Goal: Task Accomplishment & Management: Use online tool/utility

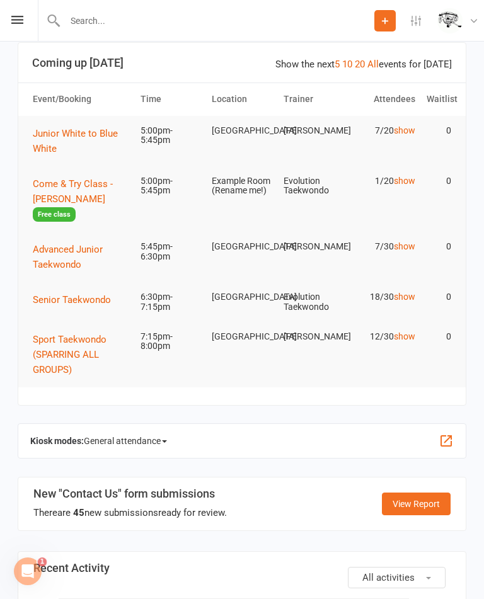
scroll to position [69, 0]
click at [146, 439] on span "General attendance" at bounding box center [125, 442] width 83 height 20
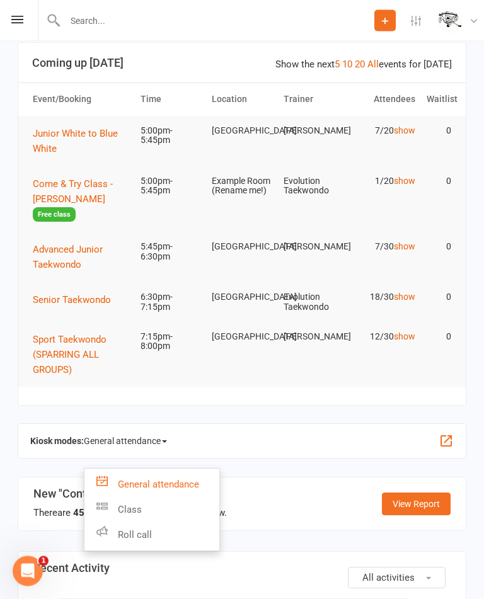
scroll to position [70, 0]
click at [168, 510] on link "Class" at bounding box center [151, 509] width 135 height 25
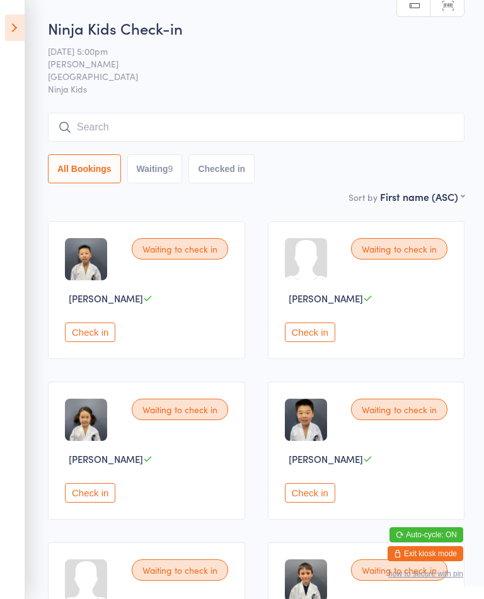
click at [17, 30] on icon at bounding box center [15, 27] width 20 height 26
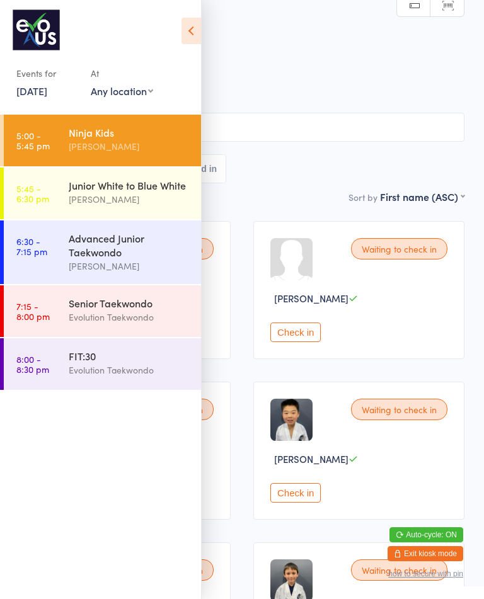
click at [86, 191] on div "Junior White to Blue White" at bounding box center [130, 185] width 122 height 14
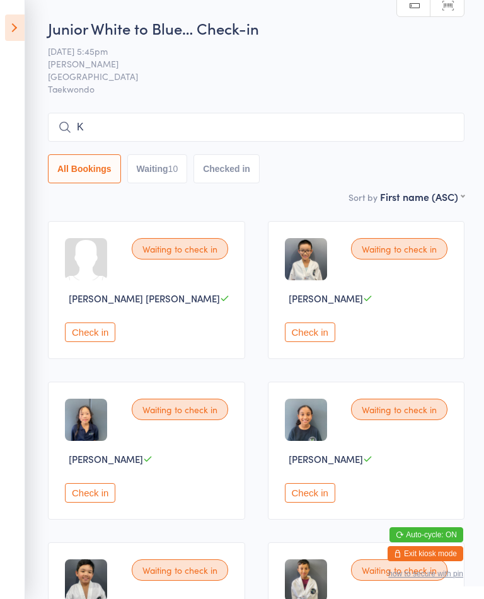
type input "K"
click at [7, 32] on icon at bounding box center [15, 27] width 20 height 26
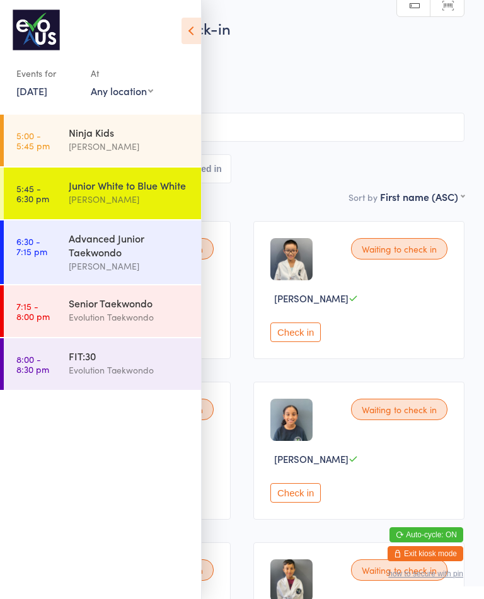
click at [132, 253] on div "Advanced Junior Taekwondo" at bounding box center [130, 245] width 122 height 28
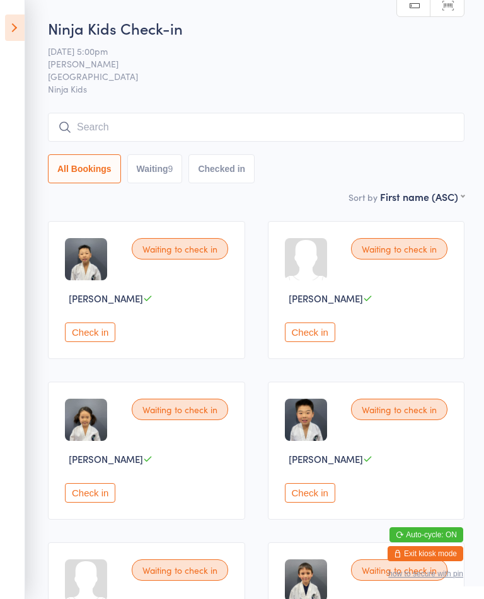
click at [21, 28] on icon at bounding box center [15, 27] width 20 height 26
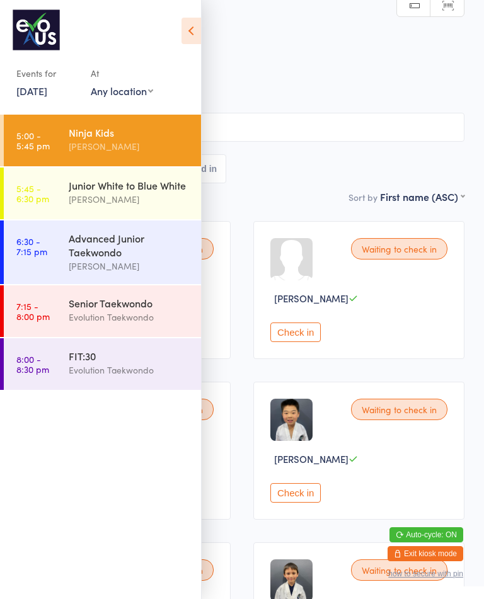
click at [50, 247] on link "6:30 - 7:15 pm Advanced [PERSON_NAME]" at bounding box center [102, 253] width 197 height 64
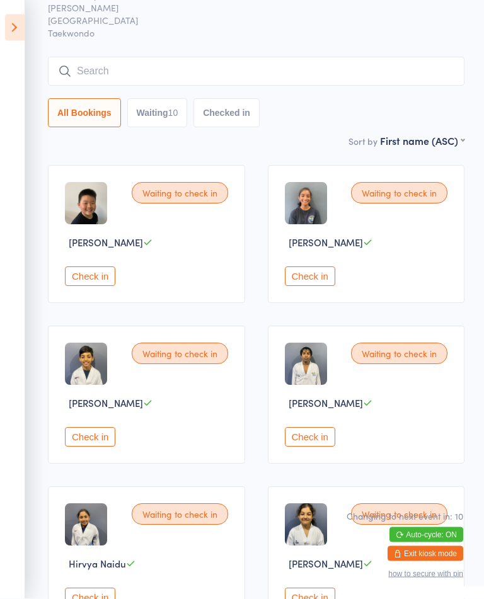
scroll to position [56, 0]
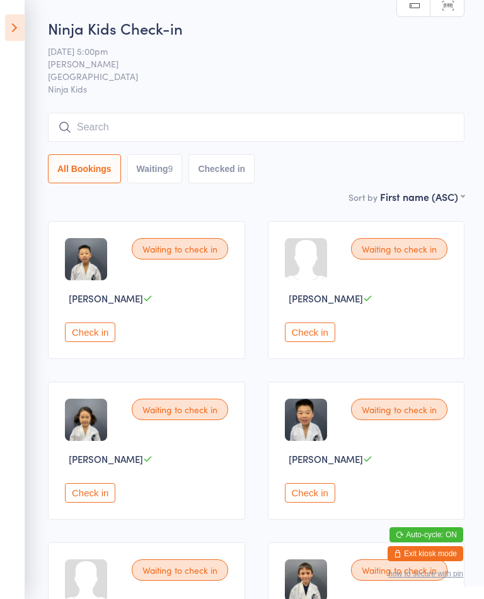
click at [24, 30] on icon at bounding box center [15, 27] width 20 height 26
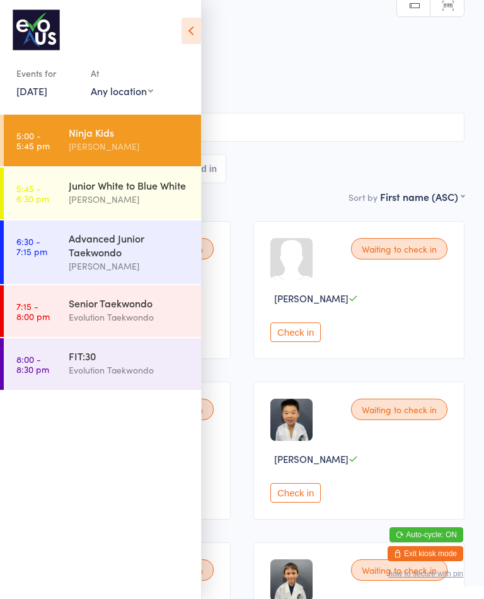
click at [130, 304] on div "Senior Taekwondo" at bounding box center [130, 303] width 122 height 14
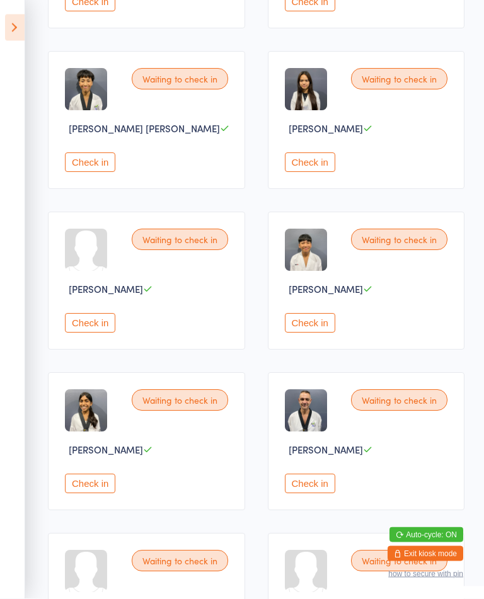
scroll to position [331, 0]
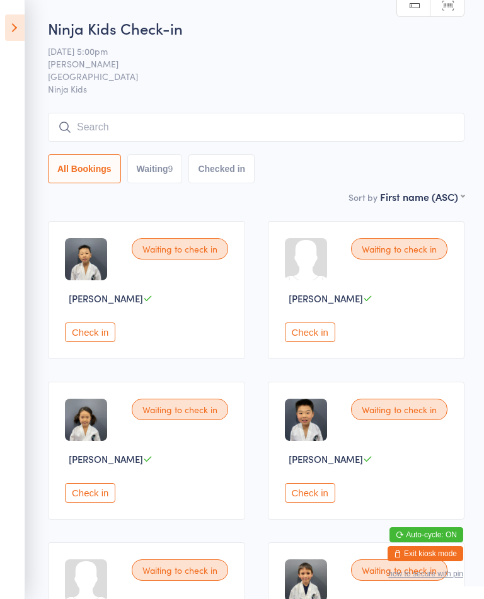
click at [16, 30] on icon at bounding box center [15, 27] width 20 height 26
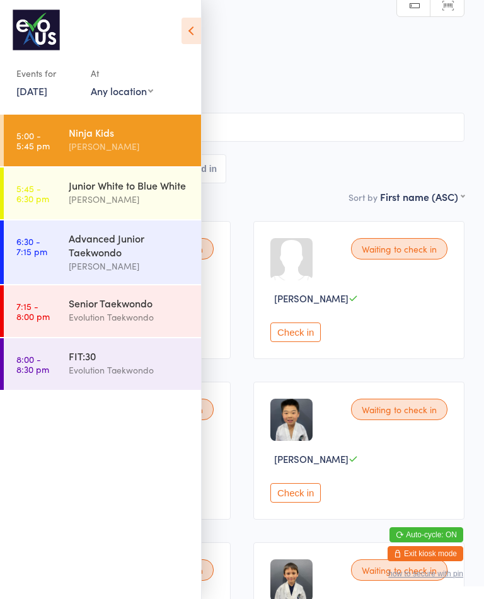
click at [186, 35] on icon at bounding box center [191, 31] width 20 height 26
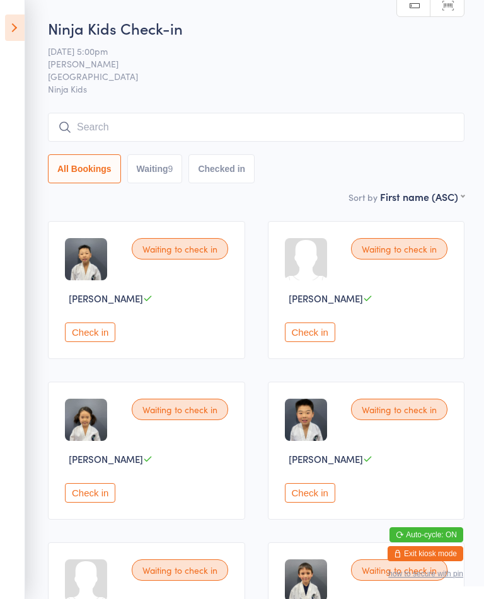
click at [115, 125] on input "search" at bounding box center [256, 127] width 416 height 29
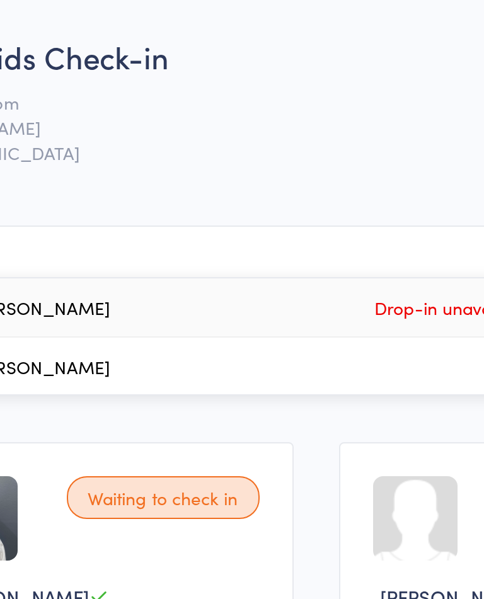
click at [125, 123] on input "Sian" at bounding box center [256, 127] width 416 height 29
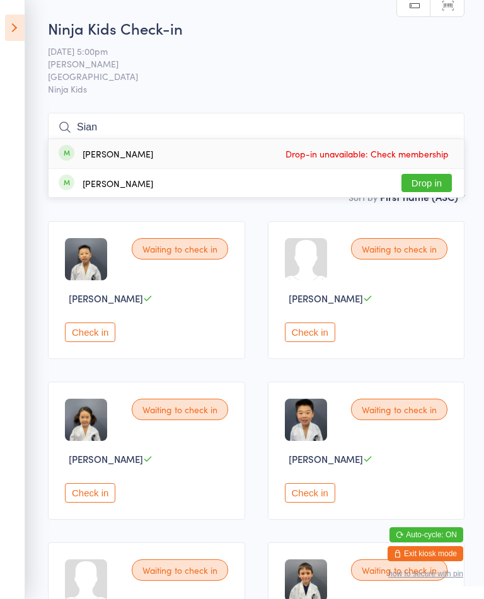
click at [246, 133] on input "Sian" at bounding box center [256, 127] width 416 height 29
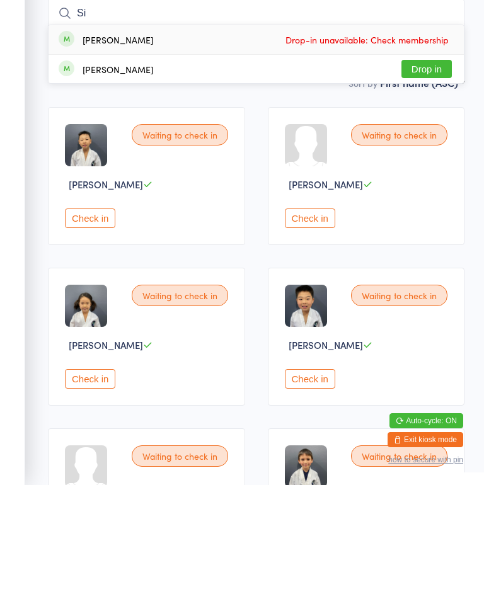
type input "S"
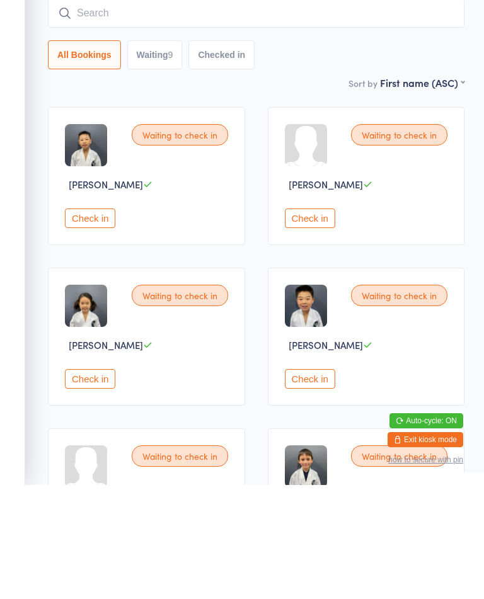
click at [183, 154] on button "Waiting 9" at bounding box center [154, 168] width 55 height 29
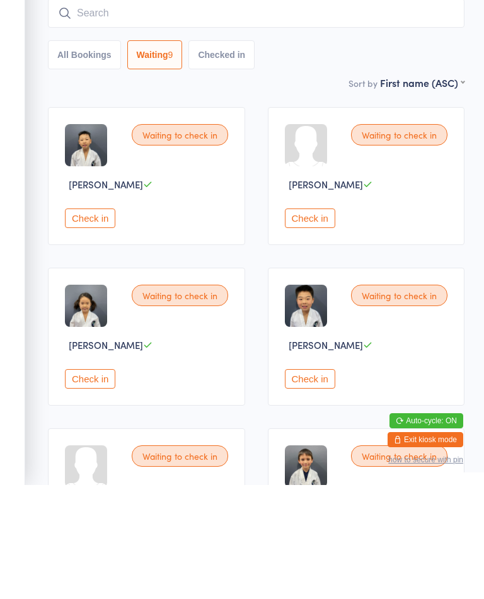
scroll to position [114, 0]
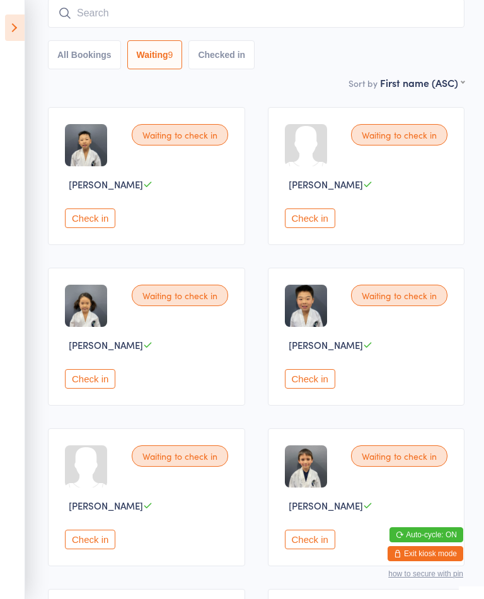
click at [20, 32] on icon at bounding box center [15, 27] width 20 height 26
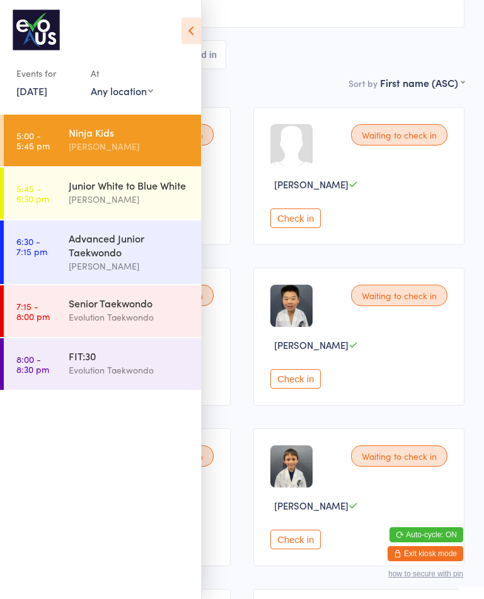
click at [112, 188] on div "Junior White to Blue White" at bounding box center [130, 185] width 122 height 14
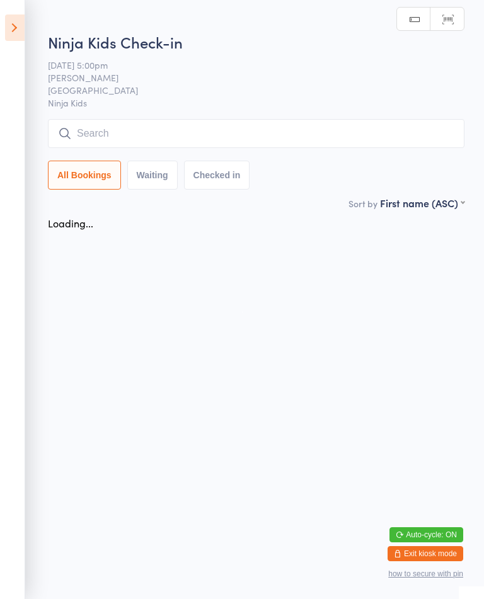
click at [164, 167] on button "Waiting" at bounding box center [152, 175] width 50 height 29
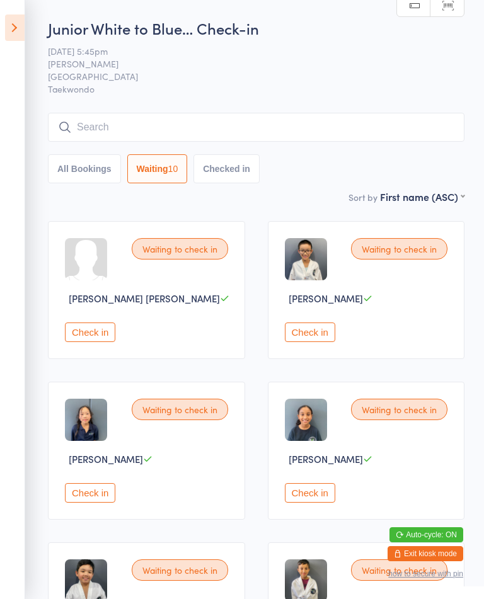
click at [21, 28] on icon at bounding box center [15, 27] width 20 height 26
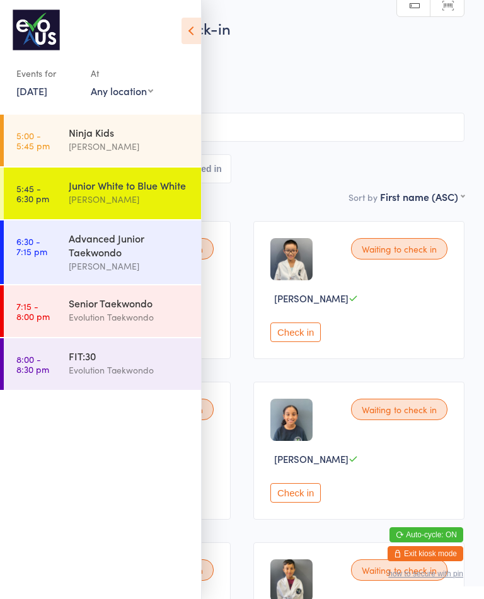
click at [136, 147] on div "[PERSON_NAME]" at bounding box center [130, 146] width 122 height 14
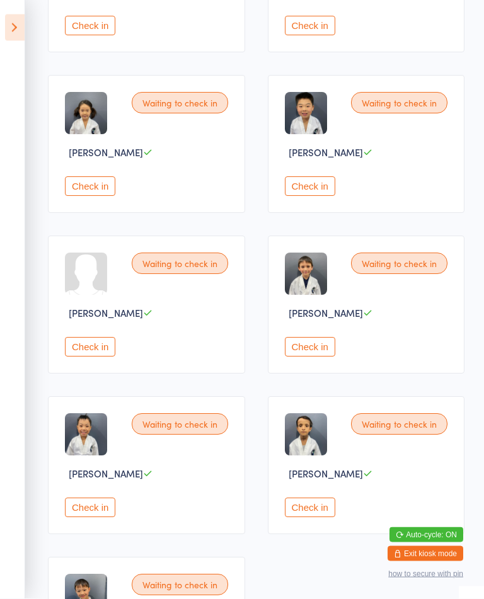
scroll to position [307, 0]
click at [101, 357] on button "Check in" at bounding box center [90, 347] width 50 height 20
click at [98, 357] on button "Check in" at bounding box center [90, 347] width 50 height 20
click at [100, 357] on button "Check in" at bounding box center [90, 347] width 50 height 20
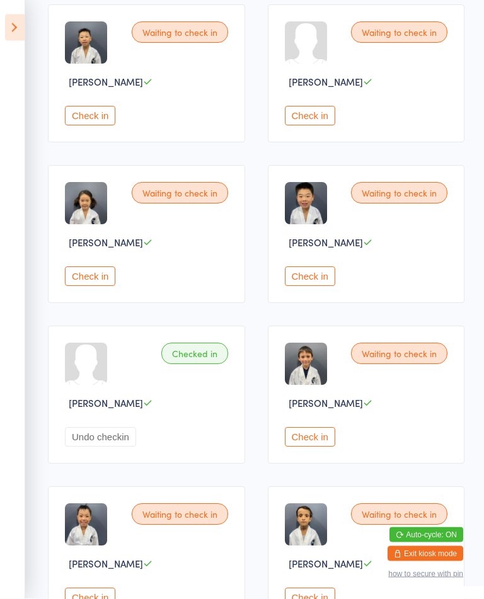
click at [302, 287] on button "Check in" at bounding box center [310, 277] width 50 height 20
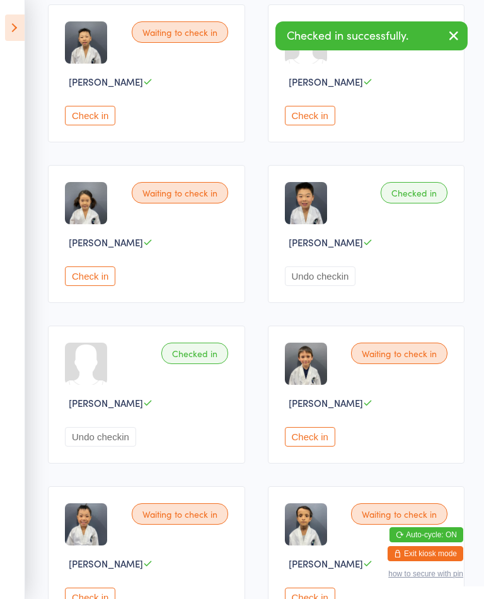
click at [108, 282] on button "Check in" at bounding box center [90, 276] width 50 height 20
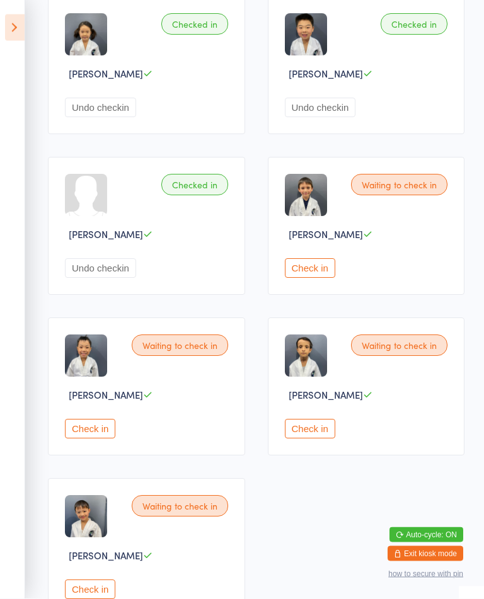
scroll to position [386, 0]
click at [315, 438] on button "Check in" at bounding box center [310, 429] width 50 height 20
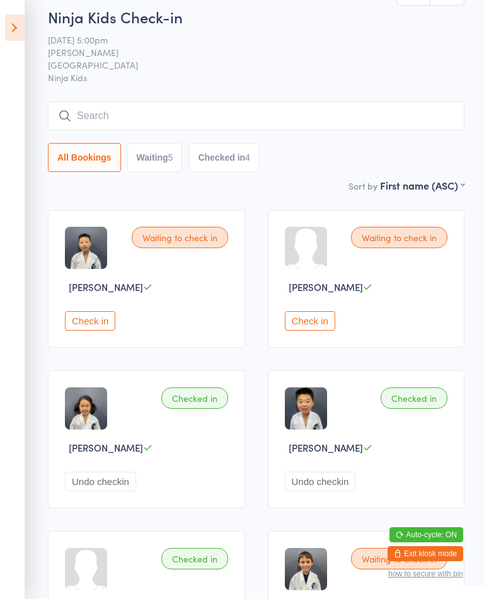
scroll to position [0, 0]
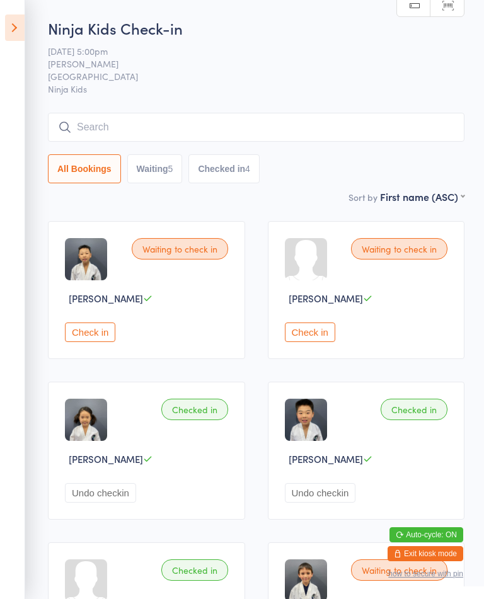
click at [302, 334] on button "Check in" at bounding box center [310, 333] width 50 height 20
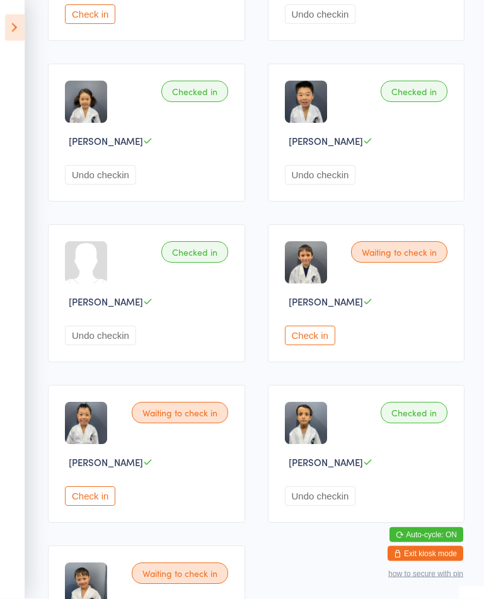
click at [323, 346] on button "Check in" at bounding box center [310, 336] width 50 height 20
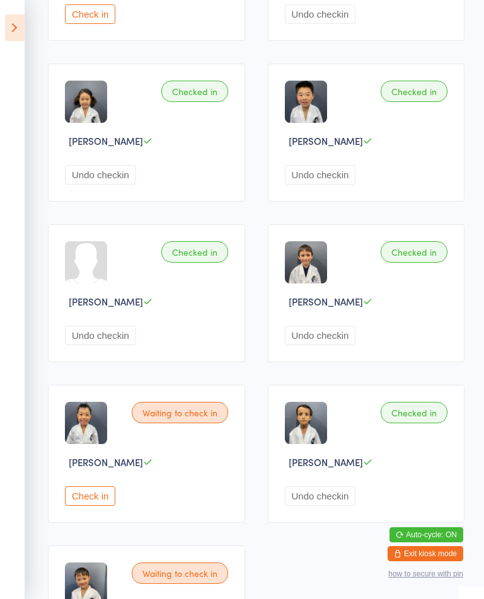
click at [102, 506] on button "Check in" at bounding box center [90, 496] width 50 height 20
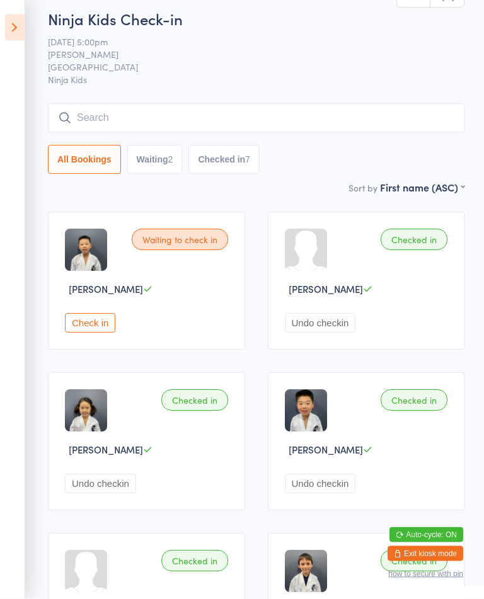
scroll to position [0, 0]
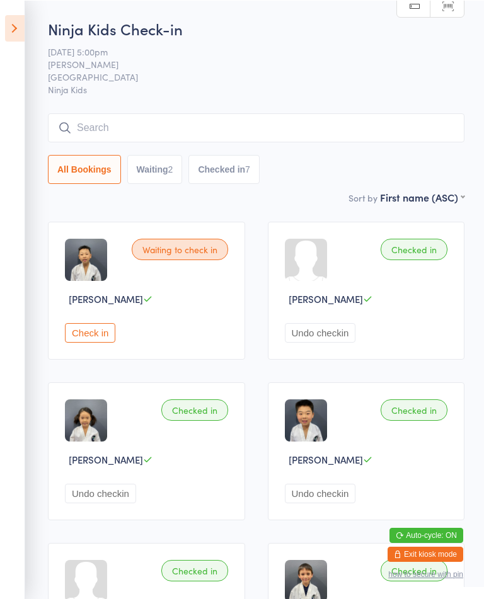
click at [115, 342] on button "Check in" at bounding box center [90, 333] width 50 height 20
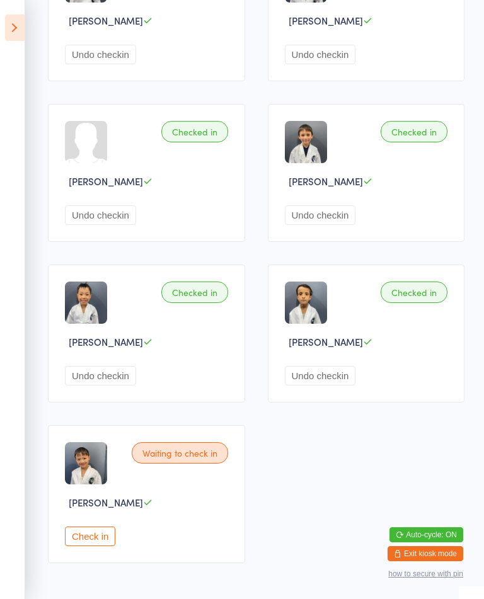
scroll to position [447, 0]
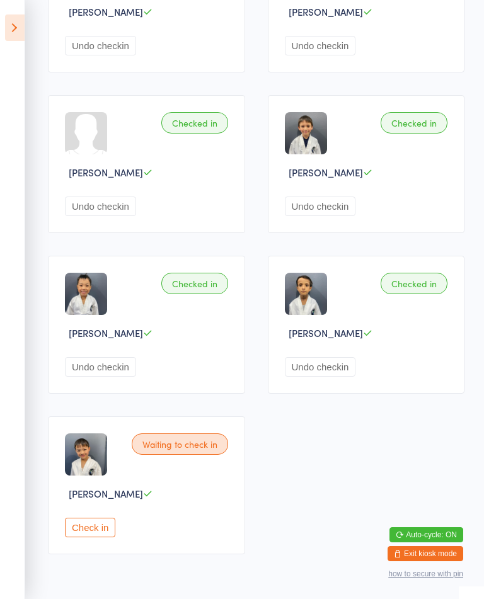
click at [90, 537] on button "Check in" at bounding box center [90, 528] width 50 height 20
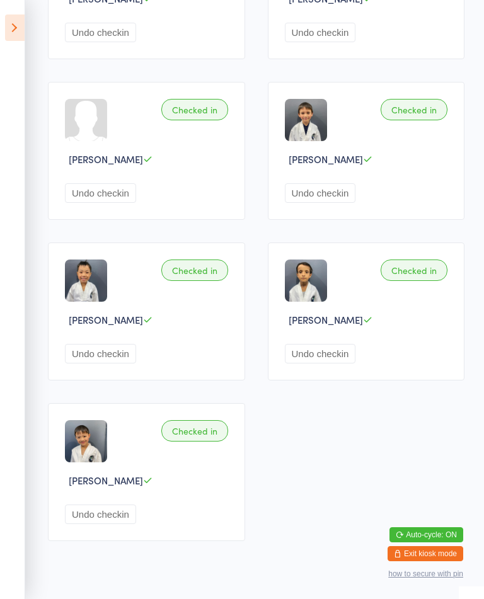
scroll to position [459, 0]
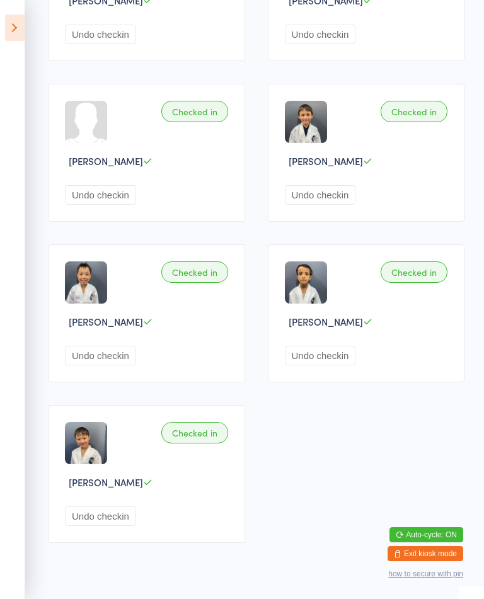
click at [430, 283] on div "Checked in" at bounding box center [414, 271] width 67 height 21
click at [450, 293] on div "Checked in [PERSON_NAME] Undo checkin" at bounding box center [366, 313] width 197 height 138
click at [419, 283] on div "Checked in" at bounding box center [414, 271] width 67 height 21
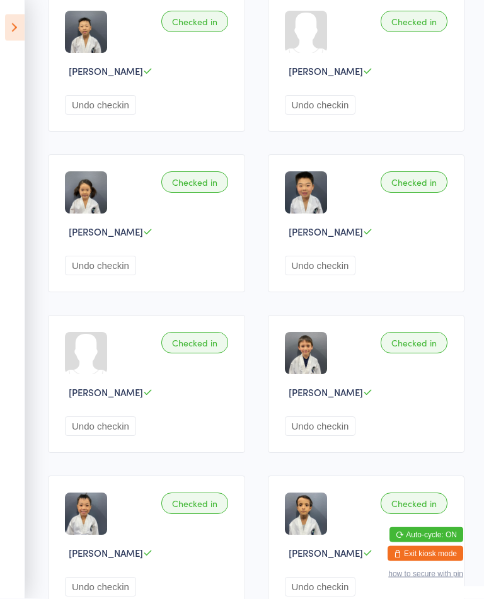
scroll to position [227, 0]
click at [106, 275] on button "Undo checkin" at bounding box center [100, 266] width 71 height 20
click at [117, 275] on button "Undo checkin" at bounding box center [100, 266] width 71 height 20
click at [93, 275] on button "Check in" at bounding box center [90, 266] width 50 height 20
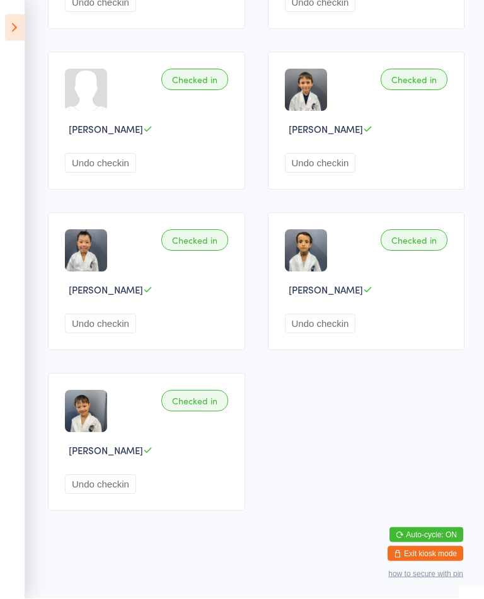
scroll to position [501, 0]
click at [328, 334] on button "Undo checkin" at bounding box center [320, 324] width 71 height 20
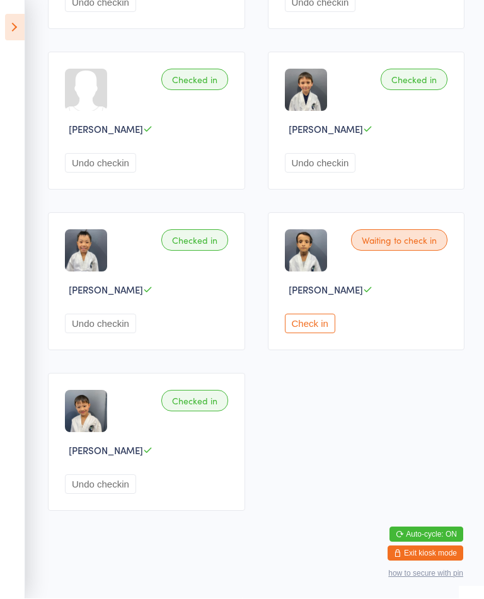
click at [307, 334] on button "Check in" at bounding box center [310, 324] width 50 height 20
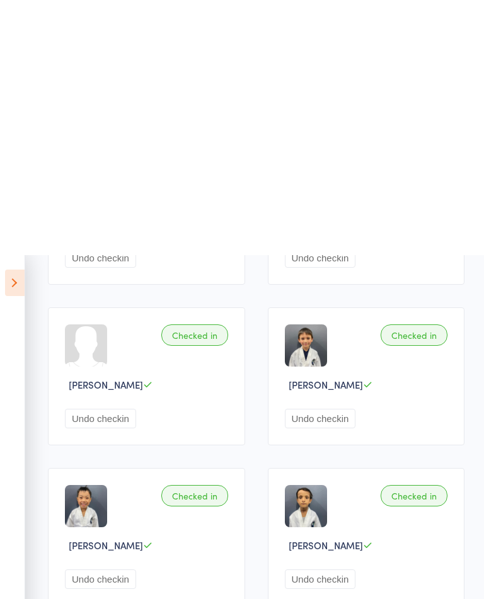
scroll to position [0, 0]
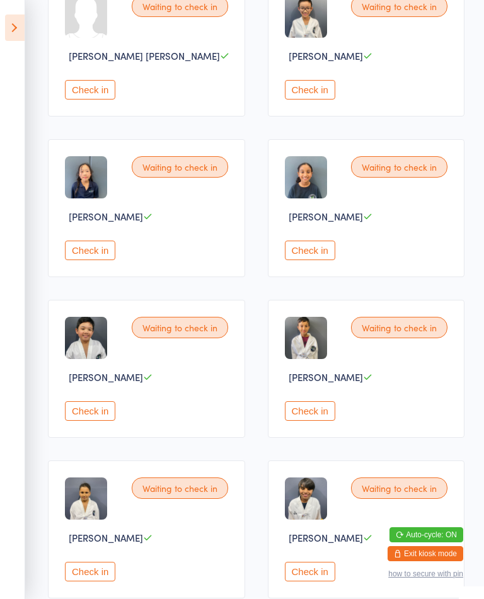
scroll to position [230, 0]
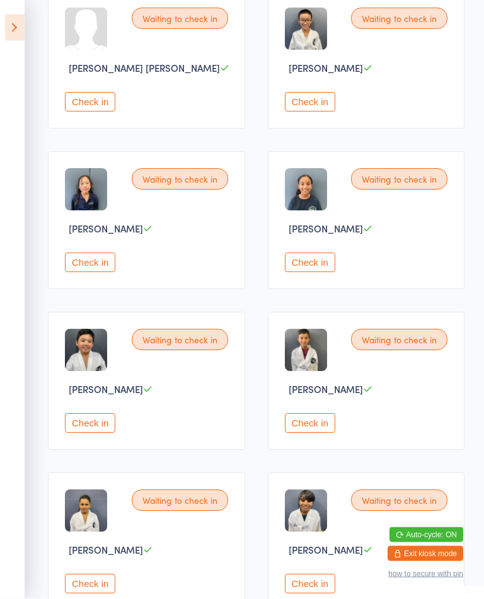
click at [316, 433] on button "Check in" at bounding box center [310, 424] width 50 height 20
click at [340, 433] on button "Undo checkin" at bounding box center [320, 423] width 71 height 20
click at [324, 433] on button "Check in" at bounding box center [310, 423] width 50 height 20
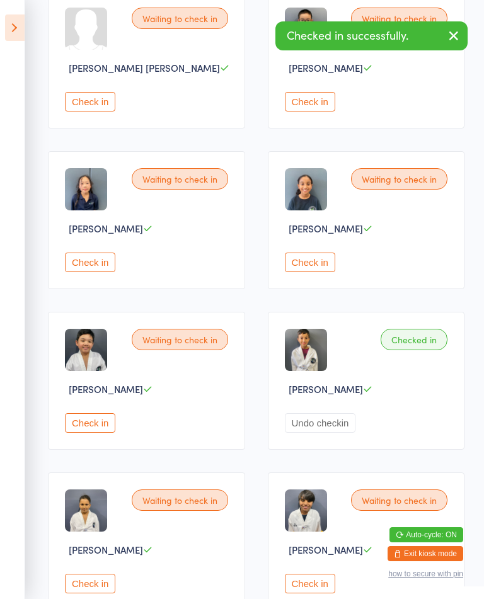
click at [328, 433] on button "Undo checkin" at bounding box center [320, 423] width 71 height 20
click at [335, 433] on button "Check in" at bounding box center [310, 423] width 50 height 20
click at [330, 433] on button "Undo checkin" at bounding box center [320, 423] width 71 height 20
click at [304, 433] on button "Check in" at bounding box center [310, 423] width 50 height 20
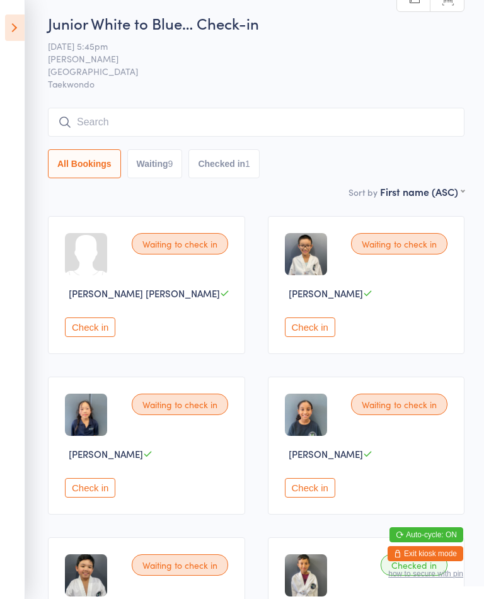
scroll to position [0, 0]
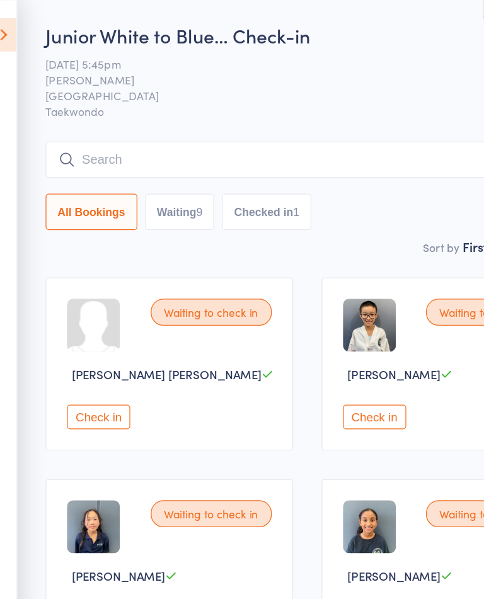
click at [172, 183] on button "Waiting 9" at bounding box center [154, 168] width 55 height 29
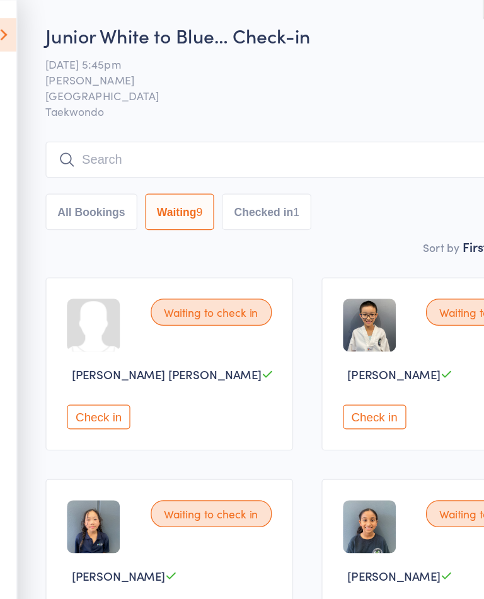
click at [162, 183] on button "Waiting 9" at bounding box center [154, 168] width 55 height 29
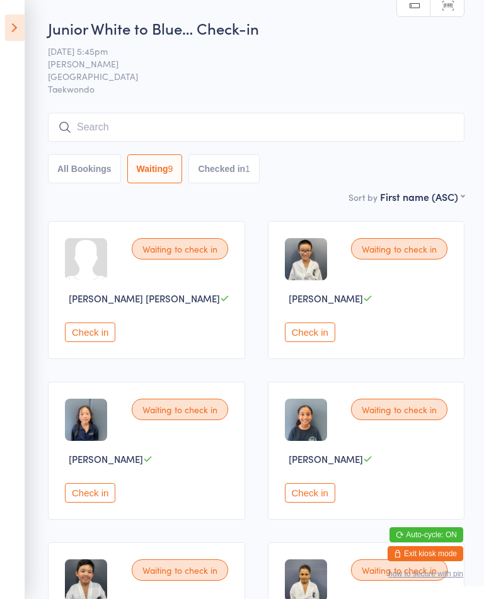
click at [110, 494] on div "Waiting to check in [PERSON_NAME] Soem Check in" at bounding box center [146, 451] width 197 height 138
click at [113, 503] on button "Check in" at bounding box center [90, 493] width 50 height 20
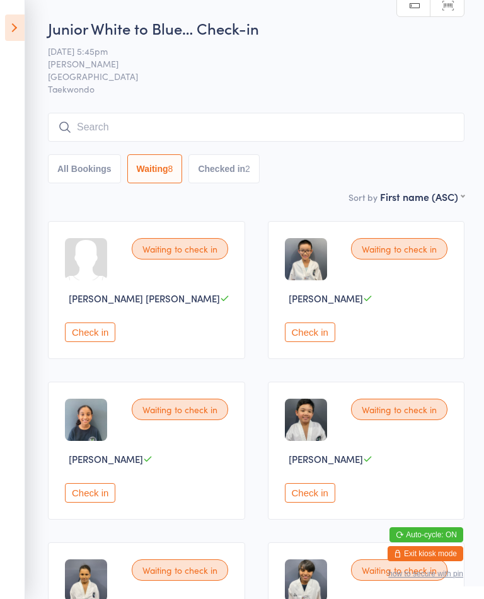
click at [312, 341] on button "Check in" at bounding box center [310, 333] width 50 height 20
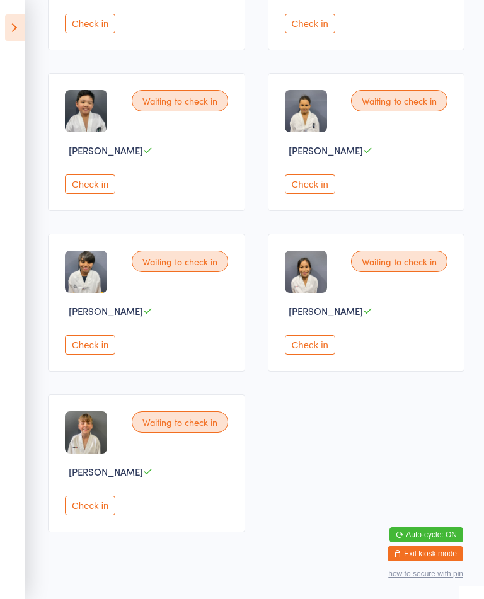
scroll to position [309, 0]
click at [316, 354] on button "Check in" at bounding box center [310, 345] width 50 height 20
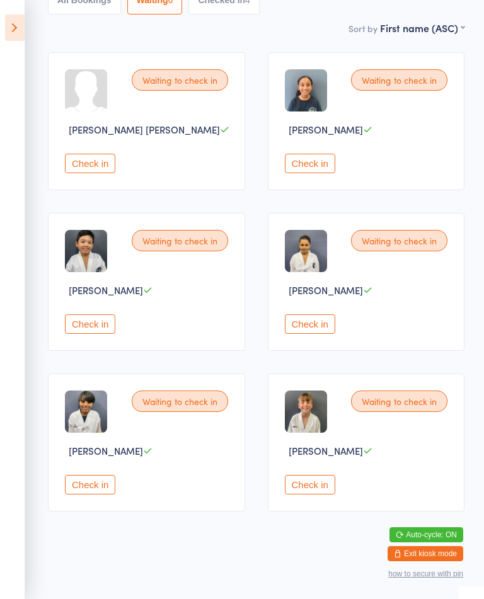
scroll to position [0, 0]
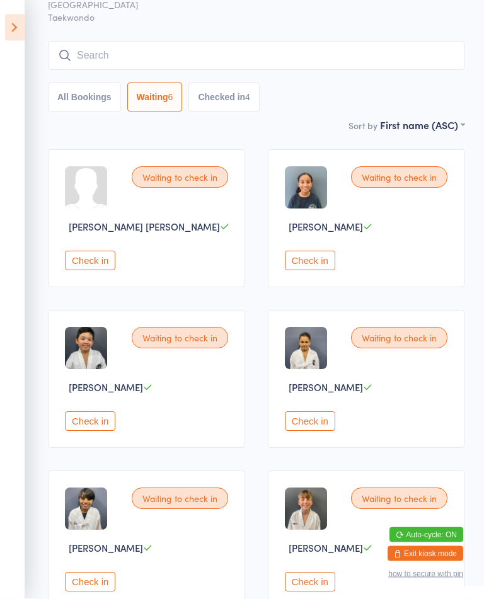
click at [108, 432] on button "Check in" at bounding box center [90, 422] width 50 height 20
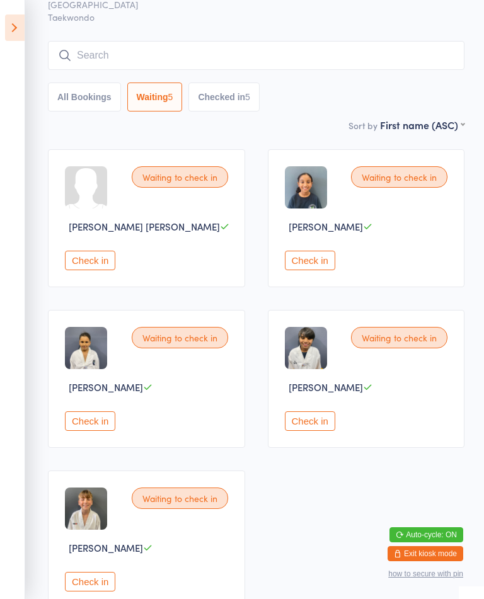
click at [98, 431] on button "Check in" at bounding box center [90, 421] width 50 height 20
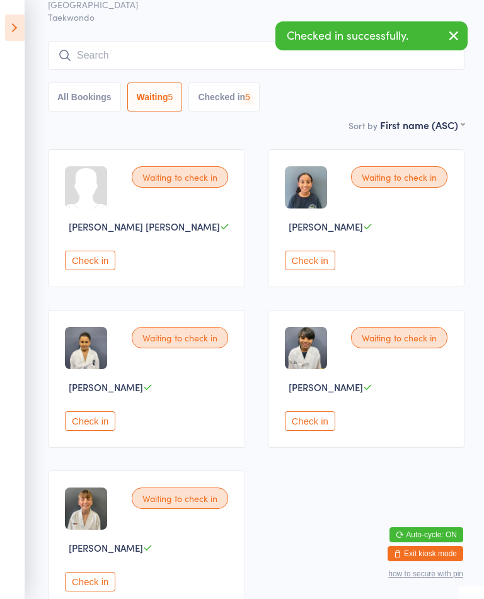
scroll to position [4, 0]
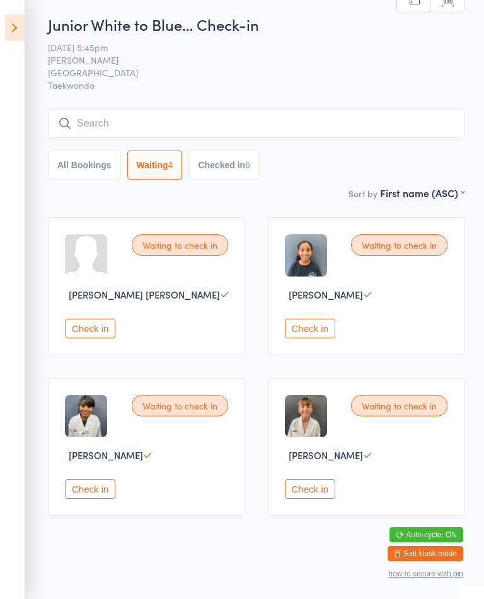
click at [333, 499] on button "Check in" at bounding box center [310, 489] width 50 height 20
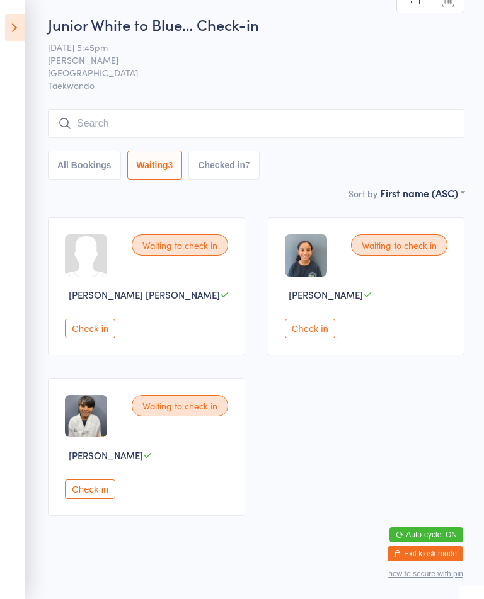
click at [98, 337] on button "Check in" at bounding box center [90, 329] width 50 height 20
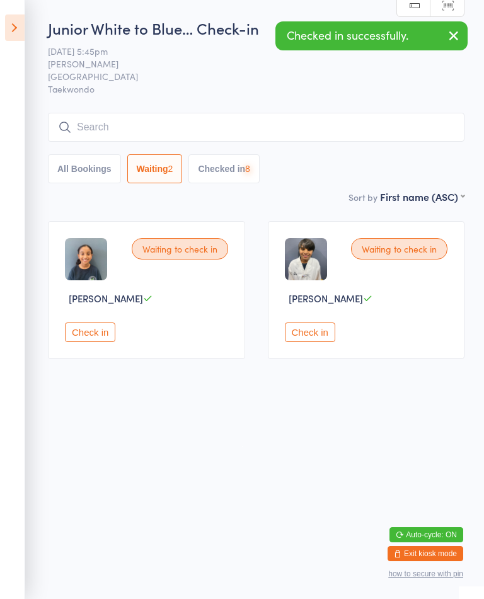
scroll to position [0, 0]
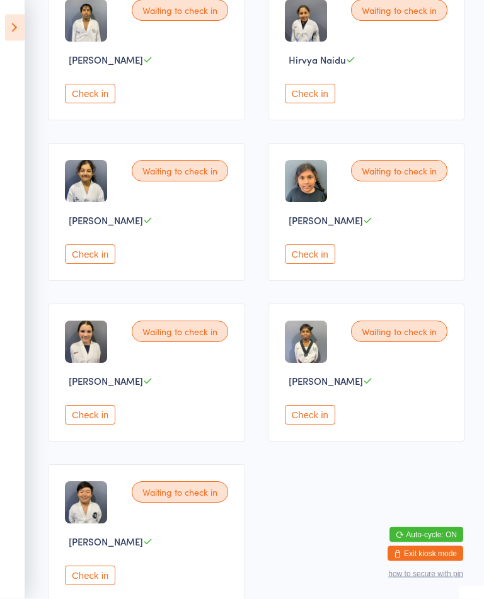
click at [312, 425] on button "Check in" at bounding box center [310, 416] width 50 height 20
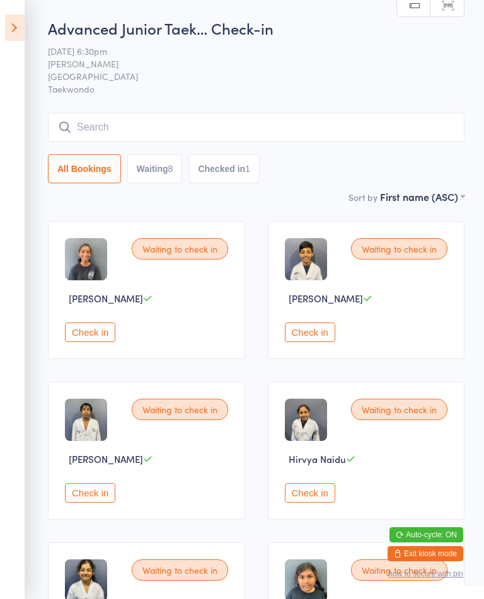
click at [318, 342] on button "Check in" at bounding box center [310, 333] width 50 height 20
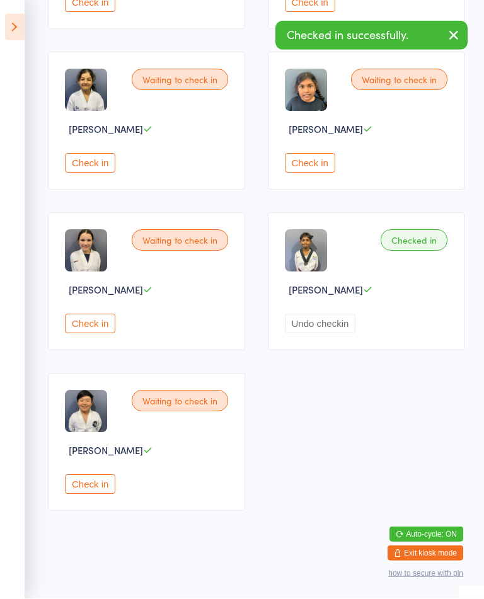
scroll to position [522, 0]
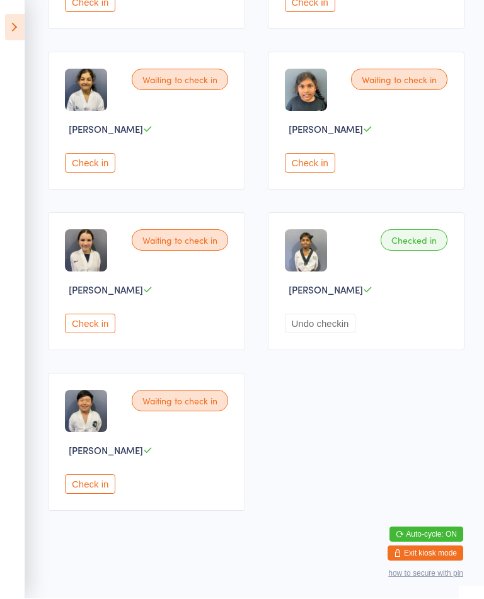
click at [98, 480] on button "Check in" at bounding box center [90, 485] width 50 height 20
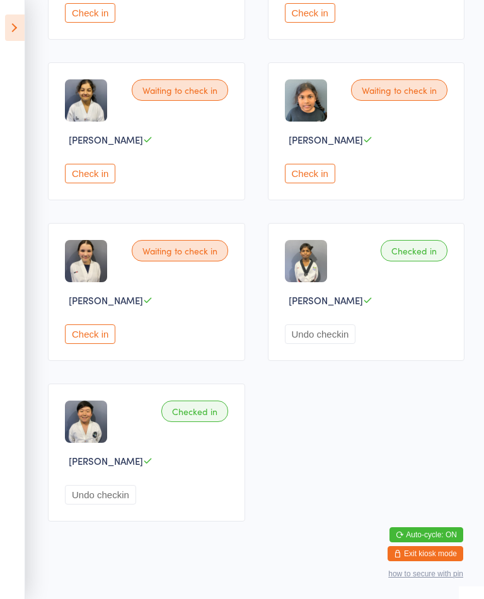
scroll to position [476, 0]
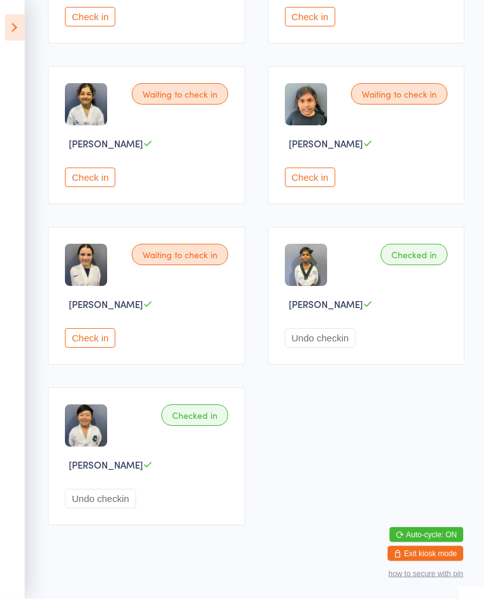
click at [114, 348] on button "Check in" at bounding box center [90, 339] width 50 height 20
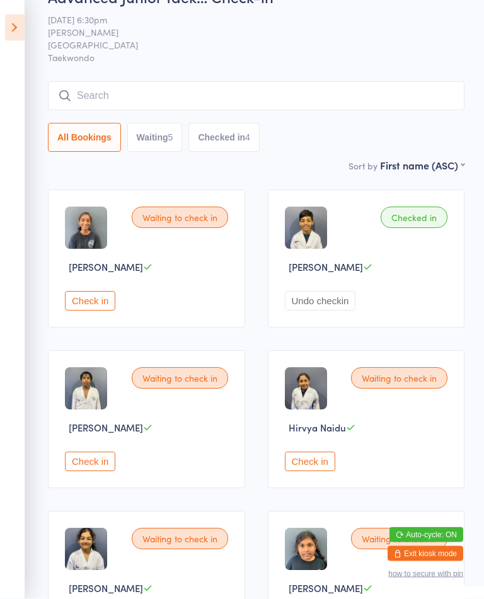
scroll to position [0, 0]
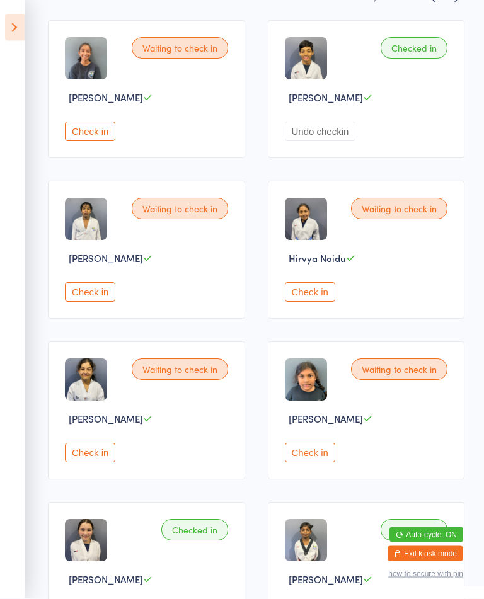
click at [319, 463] on button "Check in" at bounding box center [310, 454] width 50 height 20
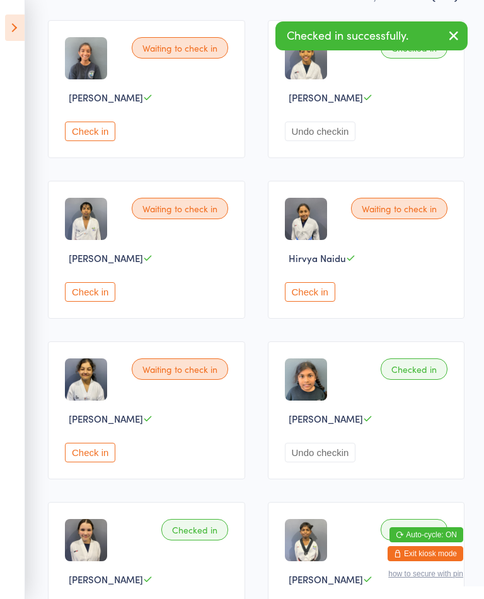
click at [118, 292] on div "Waiting to check in [PERSON_NAME] Check in" at bounding box center [146, 250] width 197 height 138
click at [89, 297] on button "Check in" at bounding box center [90, 292] width 50 height 20
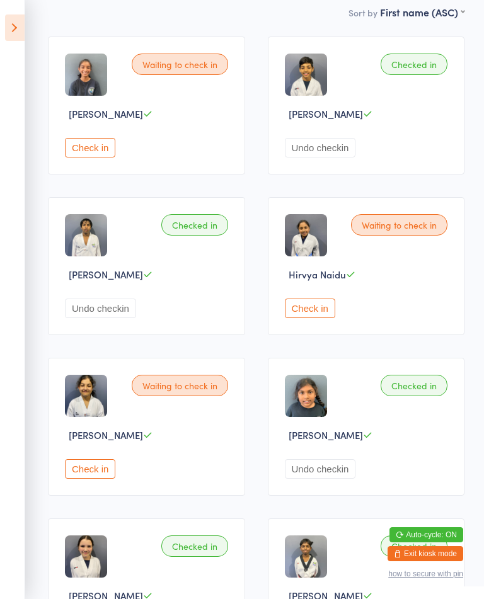
scroll to position [184, 0]
click at [298, 319] on button "Check in" at bounding box center [310, 309] width 50 height 20
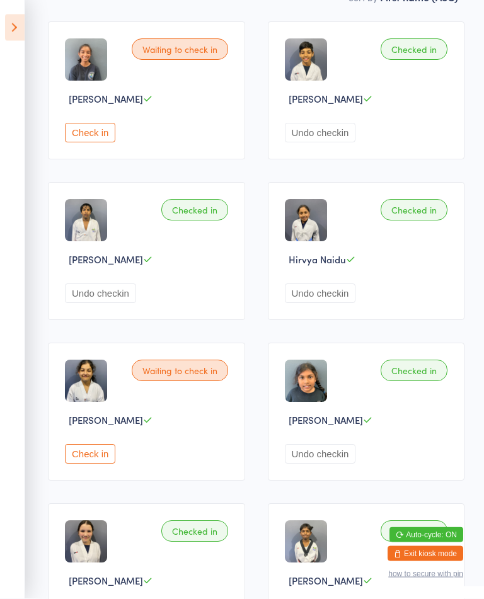
scroll to position [202, 0]
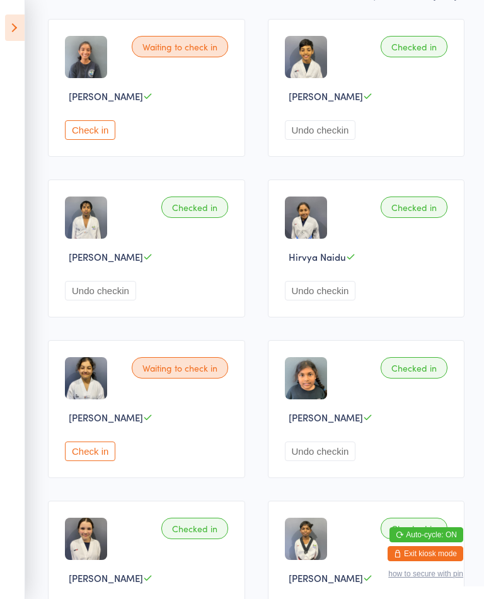
click at [82, 461] on button "Check in" at bounding box center [90, 452] width 50 height 20
